Goal: Information Seeking & Learning: Learn about a topic

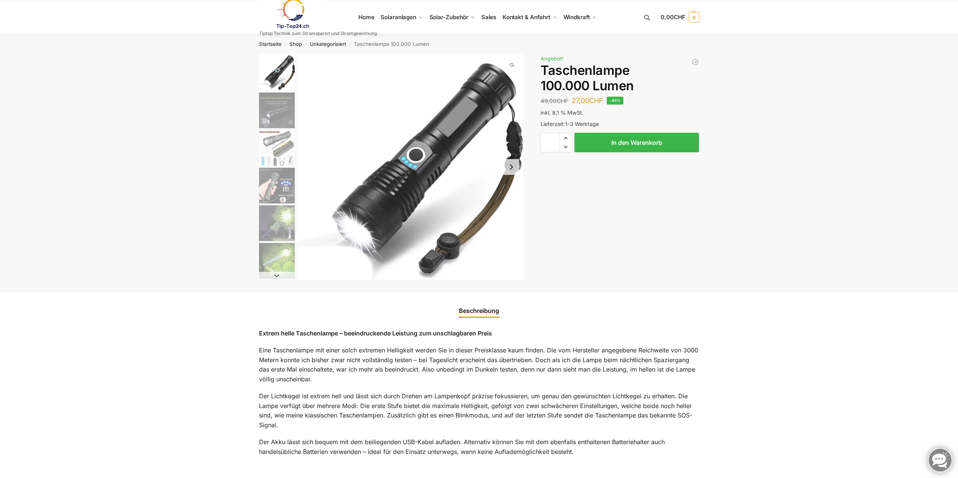
click at [276, 264] on img "6 / 6" at bounding box center [277, 261] width 36 height 36
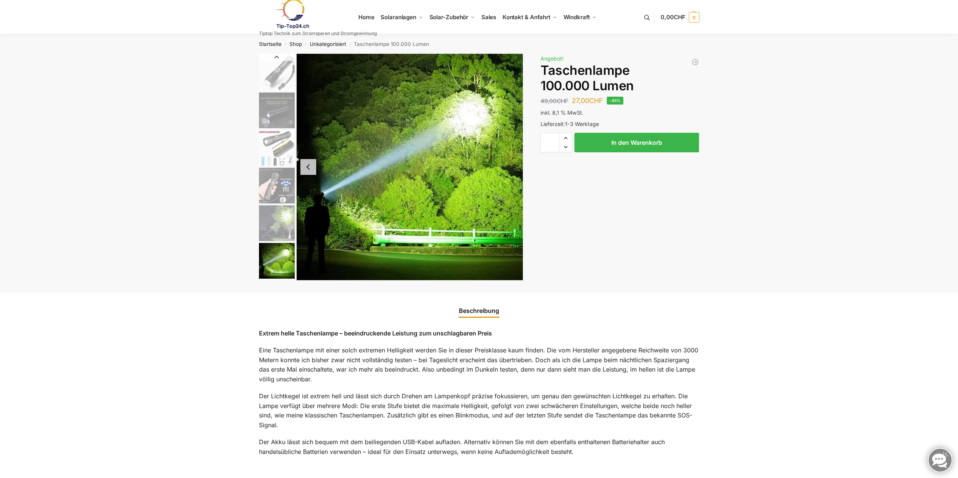
scroll to position [403, 0]
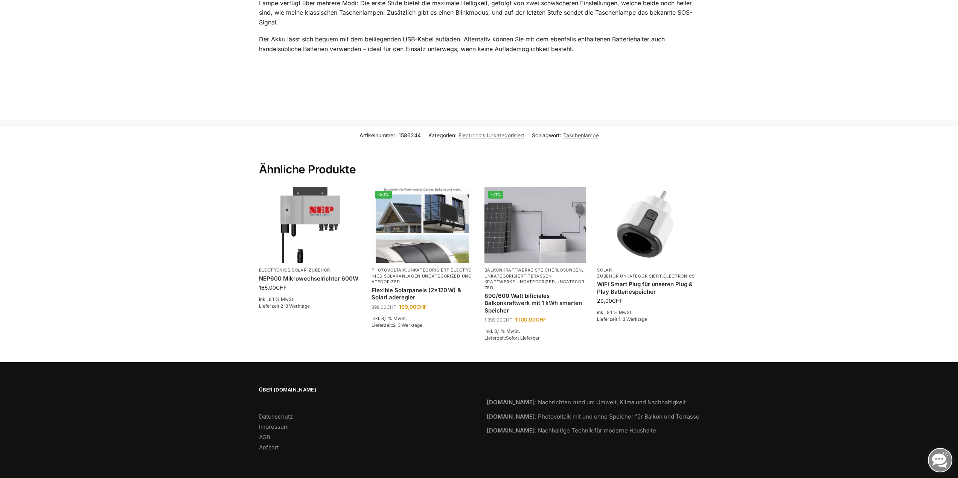
click at [950, 201] on section "Artikelnummer: 1586244 Kategorien: Electronics , Unkategorisiert Schlagwort: Ta…" at bounding box center [479, 244] width 958 height 237
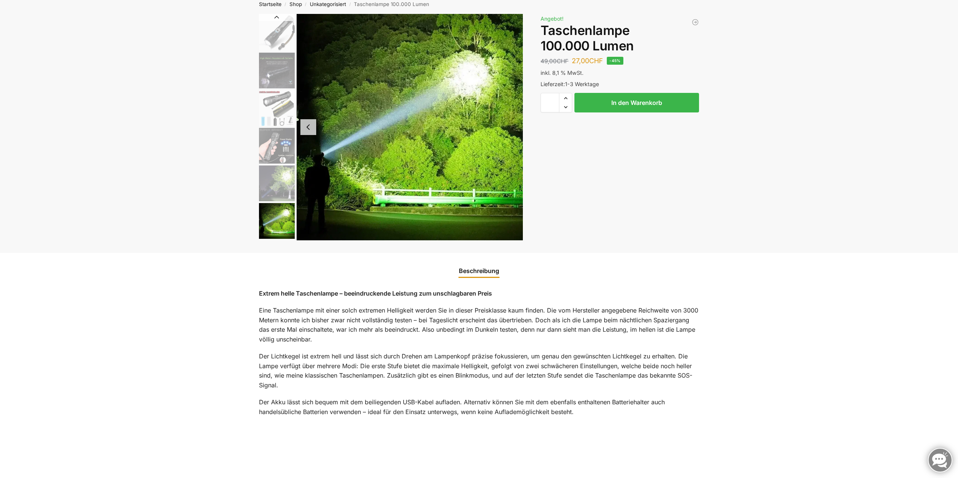
scroll to position [0, 0]
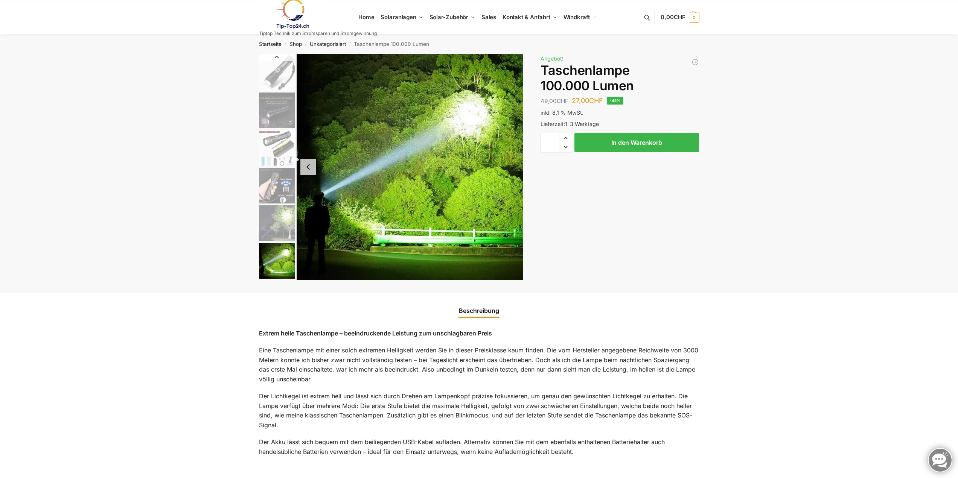
click at [293, 11] on img at bounding box center [292, 13] width 66 height 30
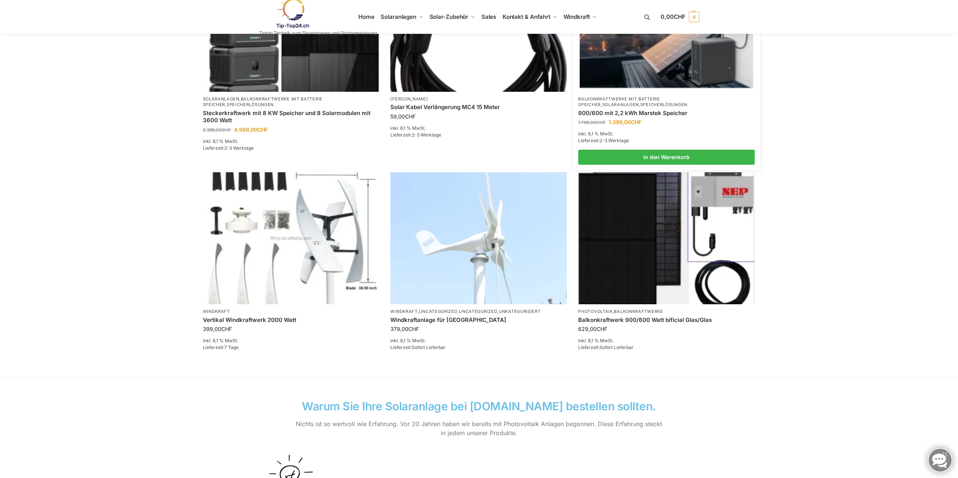
scroll to position [414, 0]
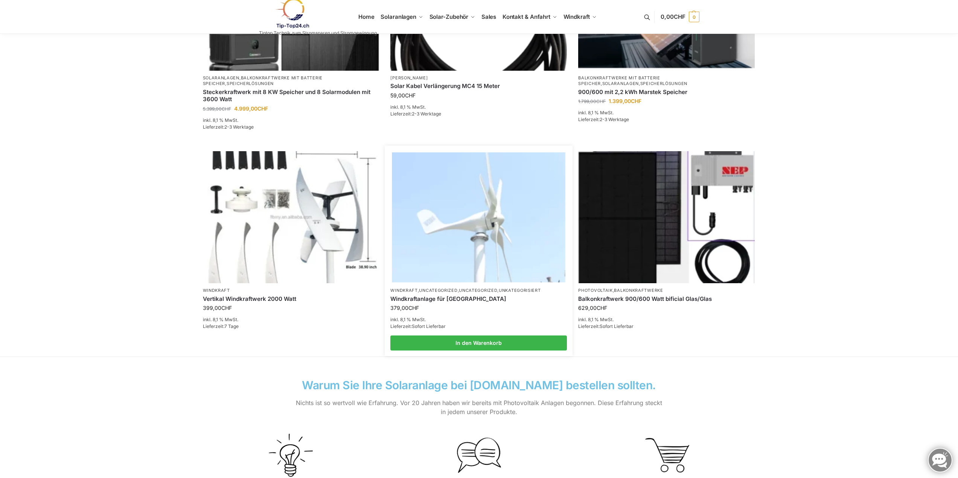
click at [469, 239] on img at bounding box center [478, 217] width 173 height 130
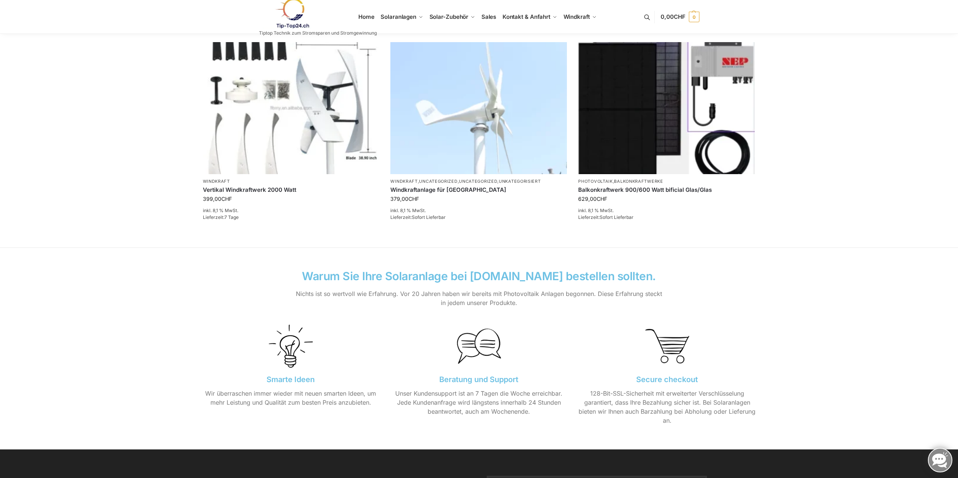
scroll to position [527, 0]
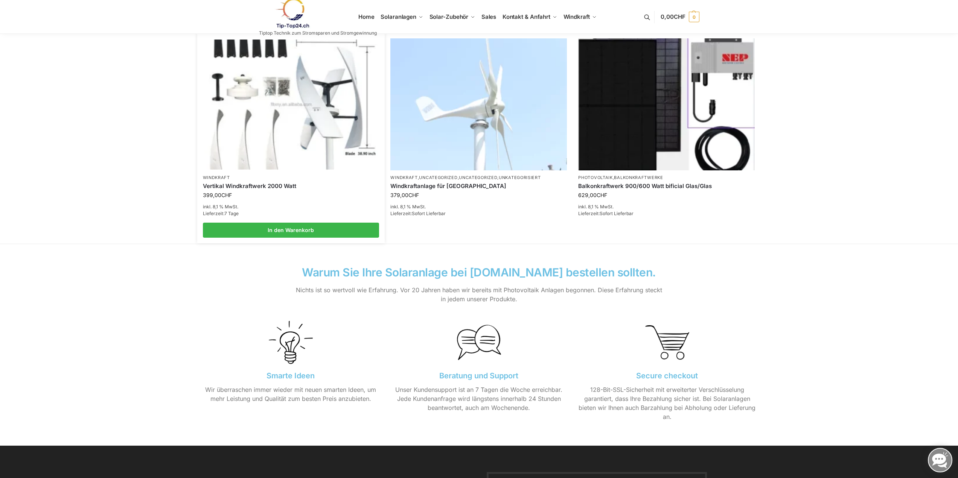
click at [257, 184] on link "Vertikal Windkraftwerk 2000 Watt" at bounding box center [291, 187] width 177 height 8
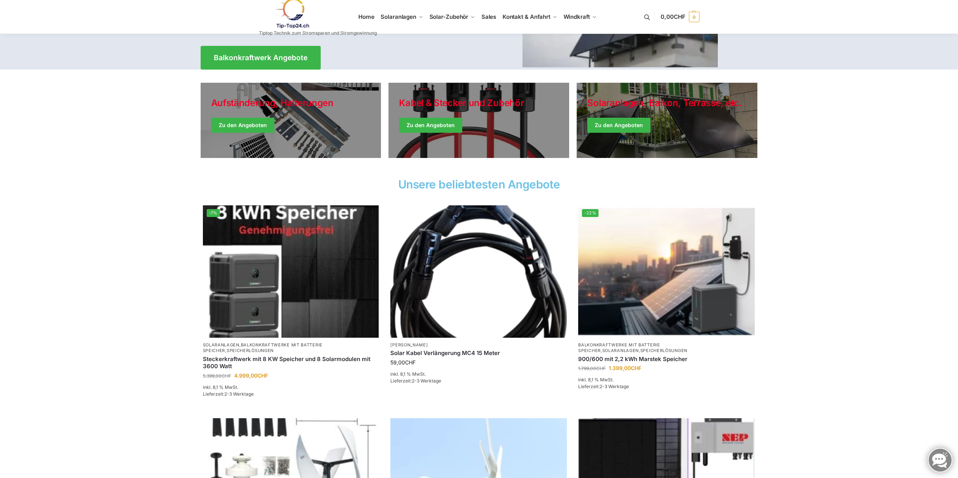
scroll to position [0, 0]
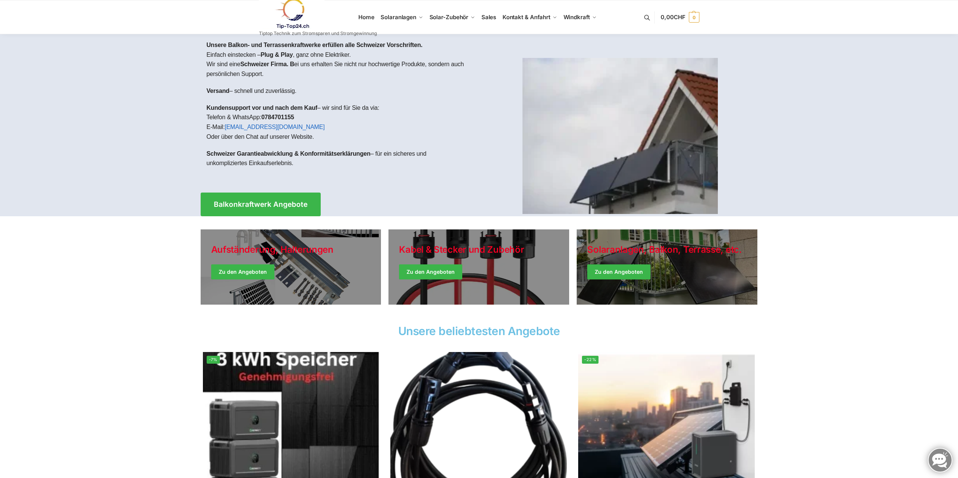
click at [295, 15] on img at bounding box center [292, 13] width 66 height 30
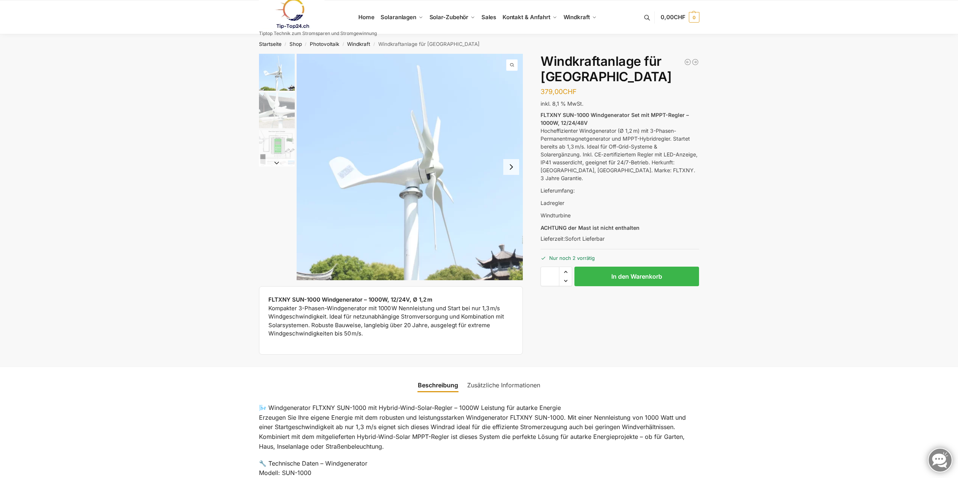
click at [507, 170] on button "Next slide" at bounding box center [511, 167] width 16 height 16
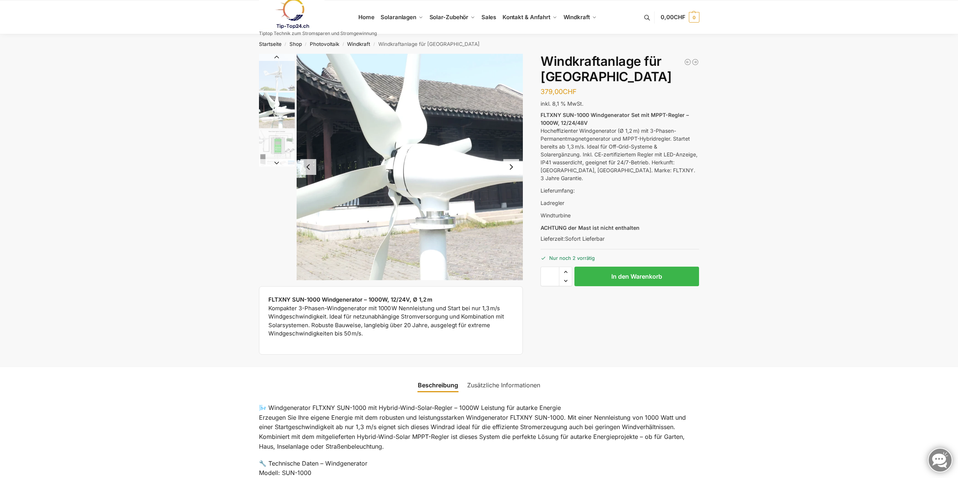
click at [510, 172] on button "Next slide" at bounding box center [511, 167] width 16 height 16
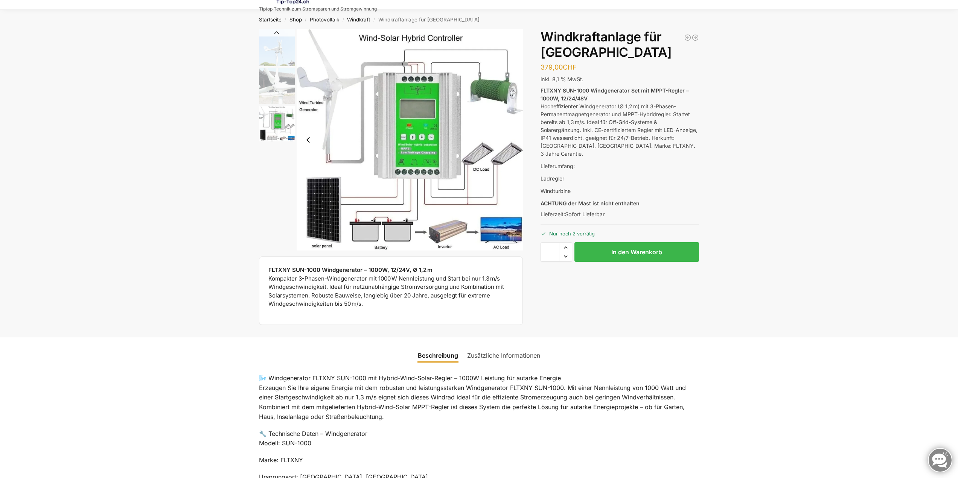
scroll to position [38, 0]
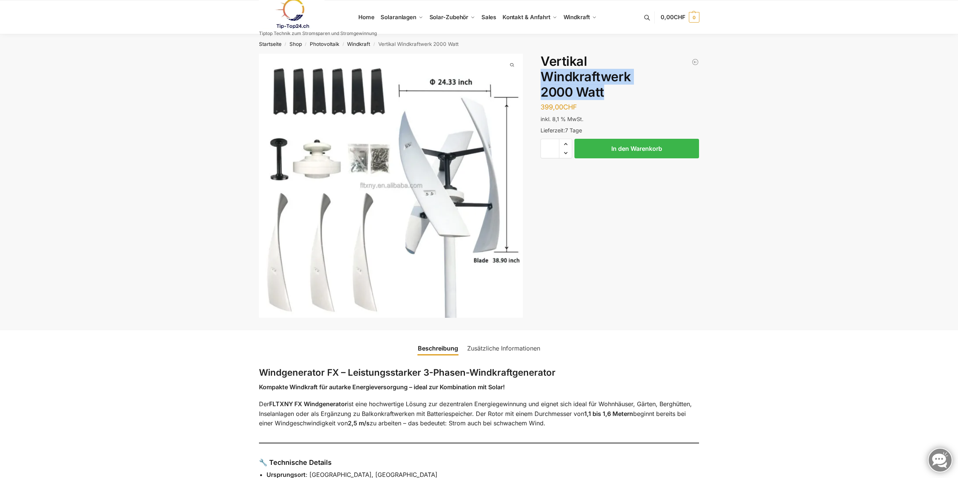
drag, startPoint x: 611, startPoint y: 93, endPoint x: 538, endPoint y: 80, distance: 74.2
click at [538, 80] on div "Beschreibung Zusätzliche Informationen 399,00 CHF In den Warenkorb Windkraftanl…" at bounding box center [479, 192] width 472 height 276
copy h1 "Windkraftwerk 2000 Watt"
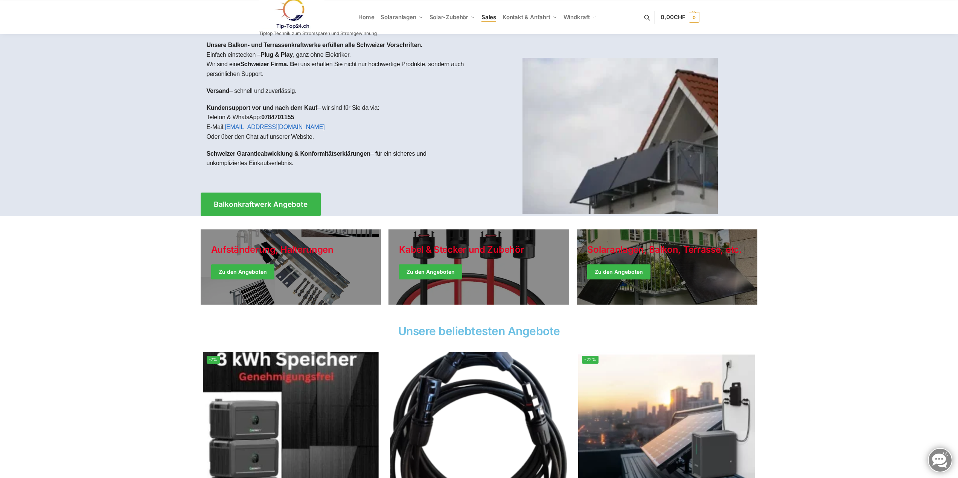
click at [487, 16] on span "Sales" at bounding box center [488, 17] width 15 height 7
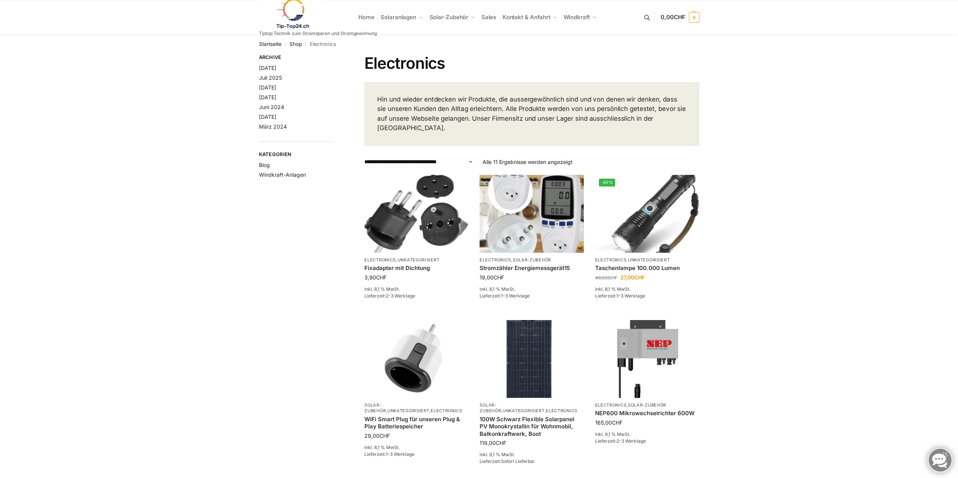
drag, startPoint x: 821, startPoint y: 172, endPoint x: 618, endPoint y: 16, distance: 255.8
click at [821, 171] on div "**********" at bounding box center [479, 432] width 958 height 796
